Goal: Task Accomplishment & Management: Use online tool/utility

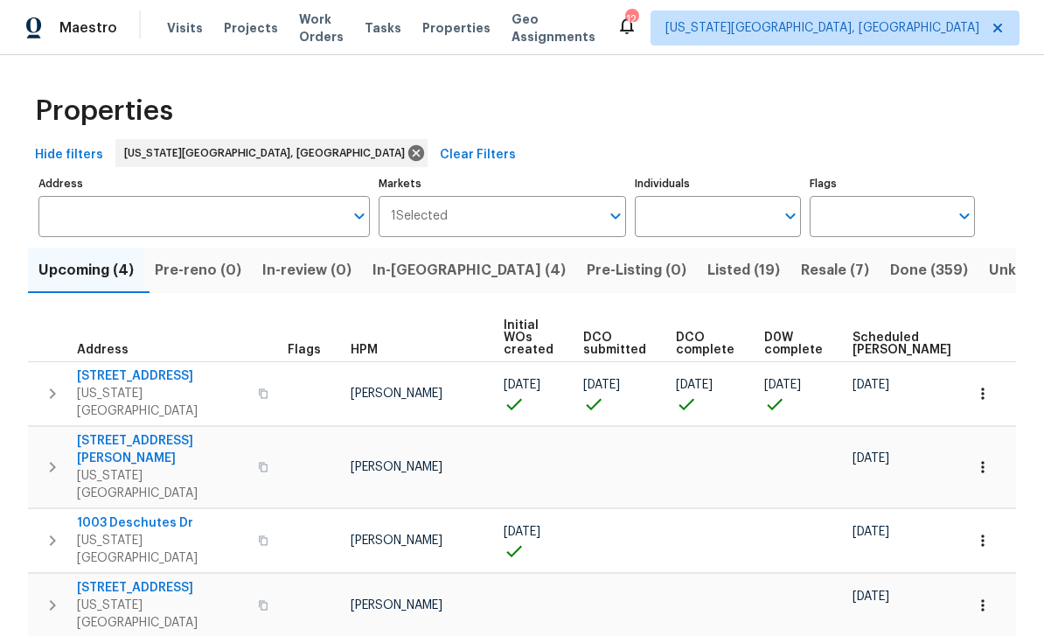
click at [387, 32] on span "Tasks" at bounding box center [383, 28] width 37 height 12
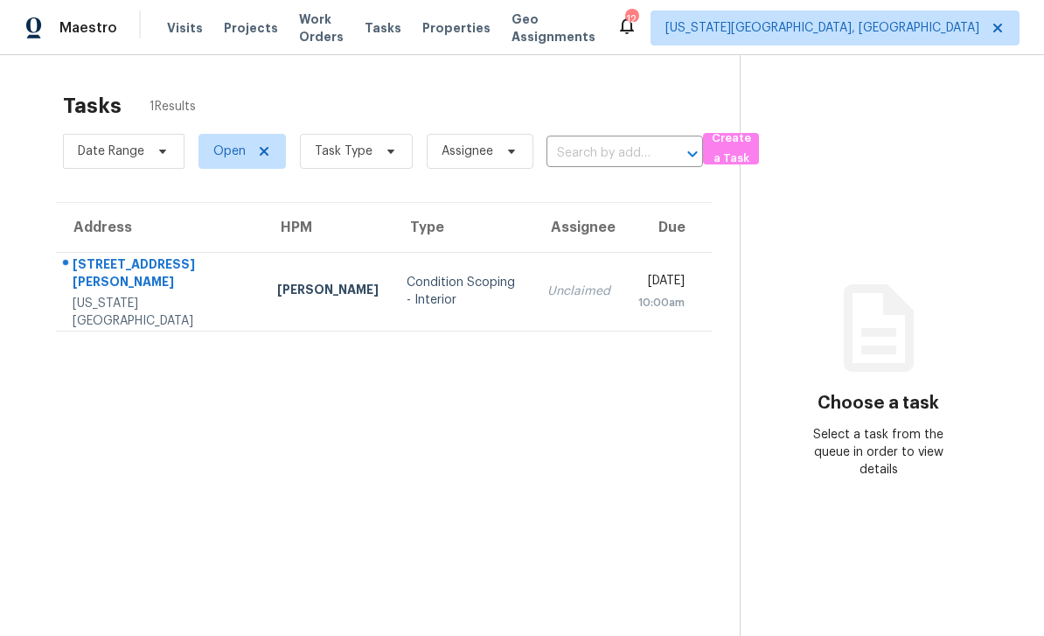
click at [304, 36] on span "Work Orders" at bounding box center [321, 27] width 45 height 35
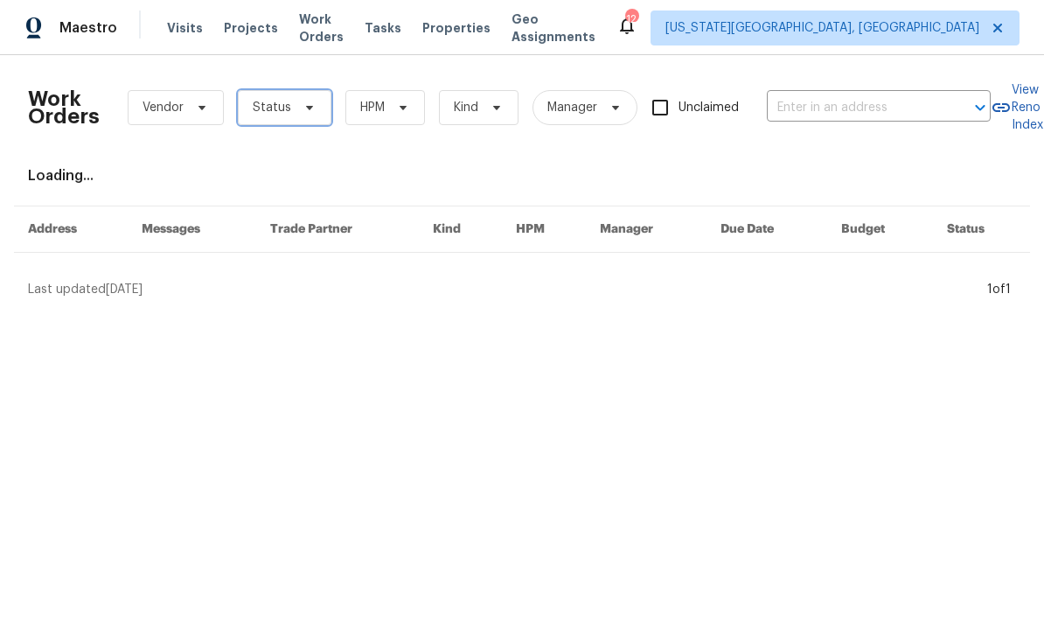
click at [283, 116] on span "Status" at bounding box center [285, 107] width 94 height 35
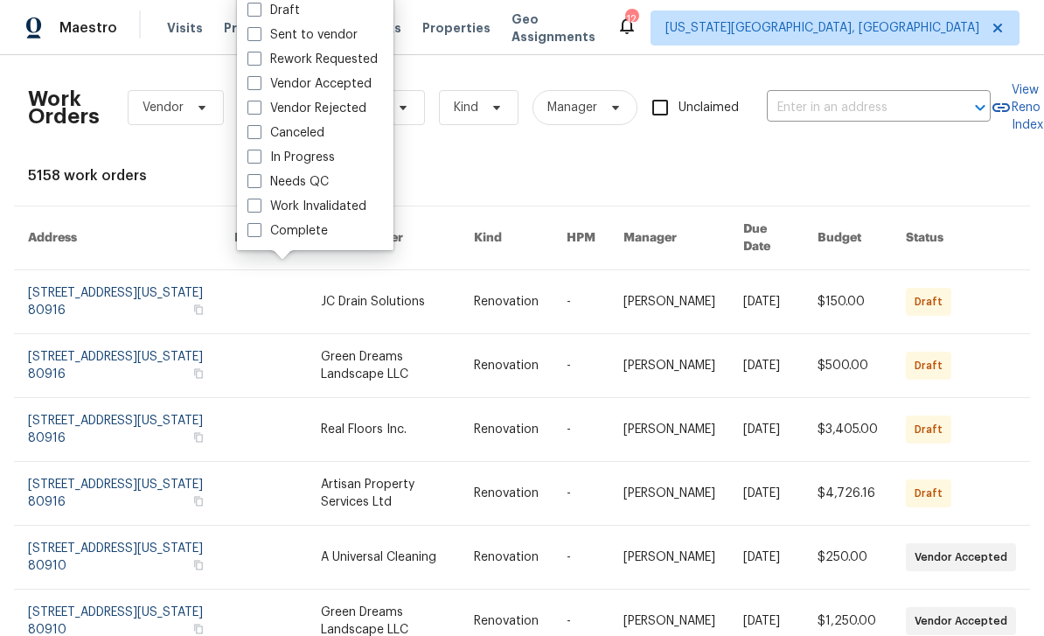
click at [266, 178] on label "Needs QC" at bounding box center [288, 181] width 81 height 17
click at [259, 178] on input "Needs QC" at bounding box center [253, 178] width 11 height 11
checkbox input "true"
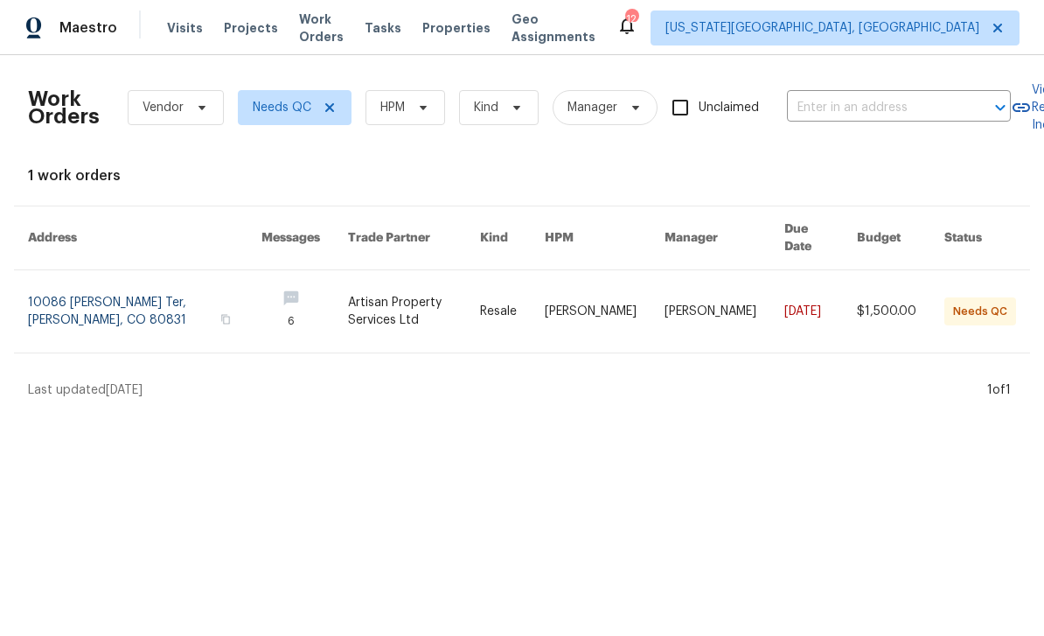
click at [1014, 413] on html "Maestro Visits Projects Work Orders Tasks Properties Geo Assignments 12 [US_STA…" at bounding box center [522, 206] width 1044 height 413
